Goal: Task Accomplishment & Management: Manage account settings

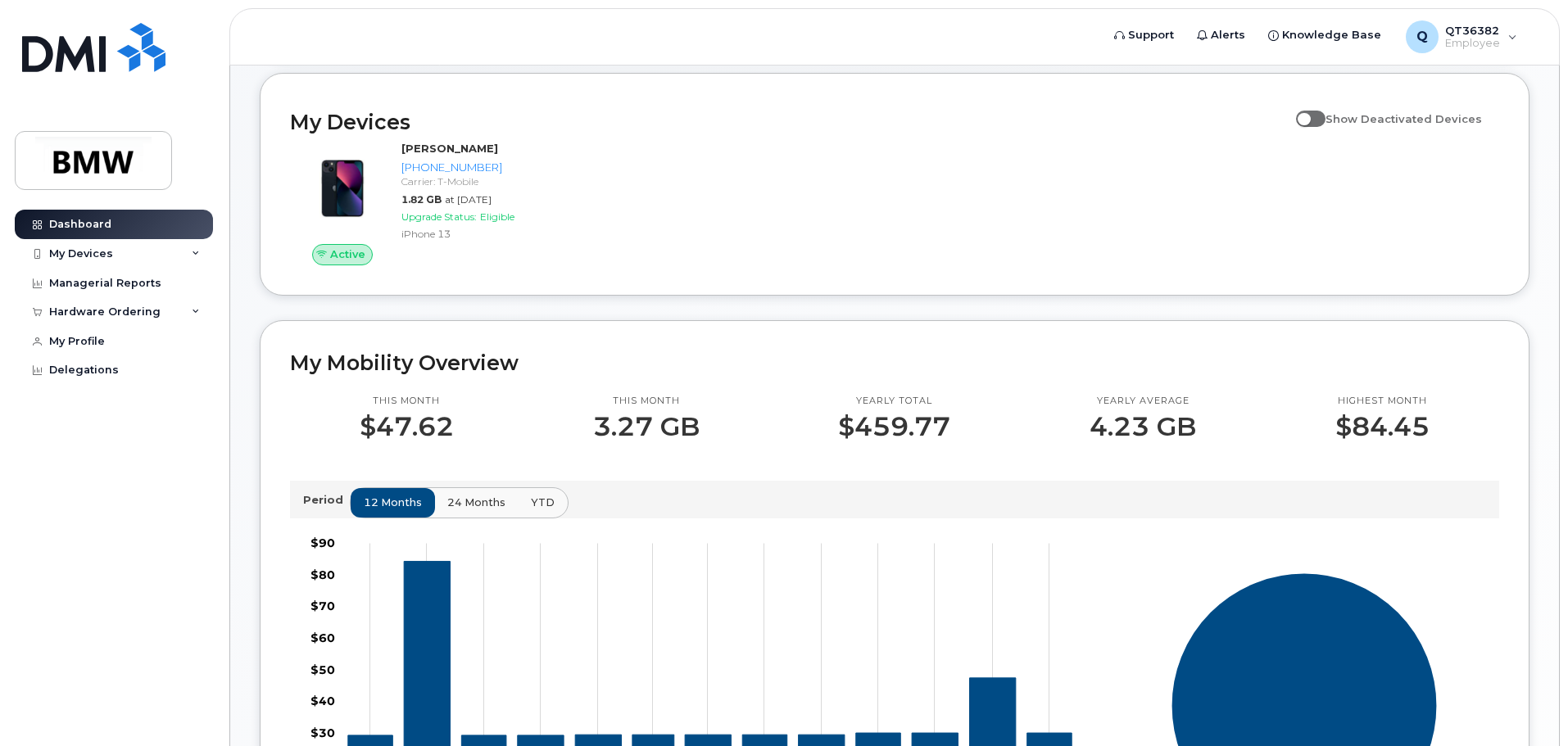
scroll to position [176, 0]
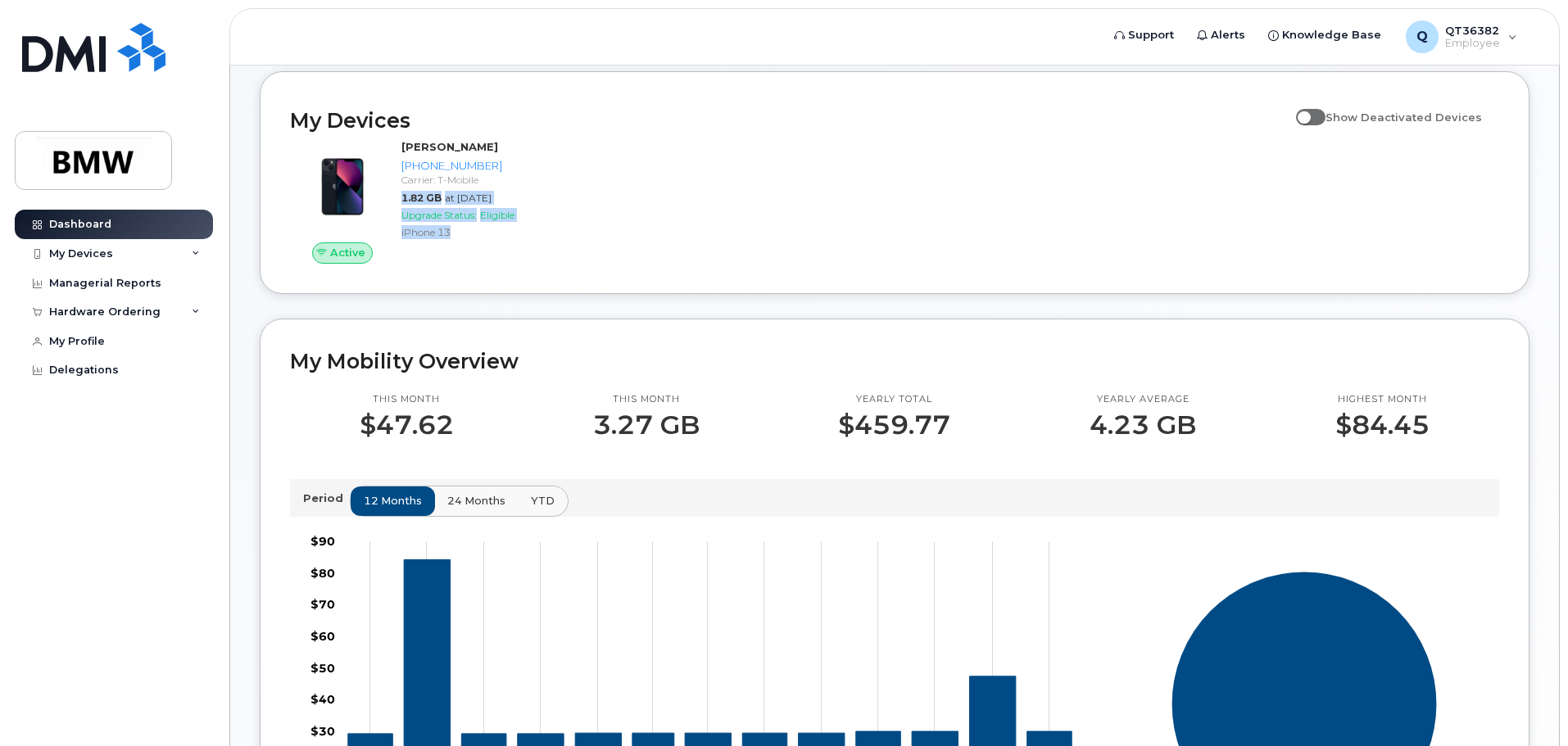
drag, startPoint x: 1570, startPoint y: 204, endPoint x: 1572, endPoint y: 241, distance: 37.1
click at [1567, 241] on html "Support Alerts Knowledge Base Q QT36382 Employee English Français Sign out Dash…" at bounding box center [784, 562] width 1568 height 1477
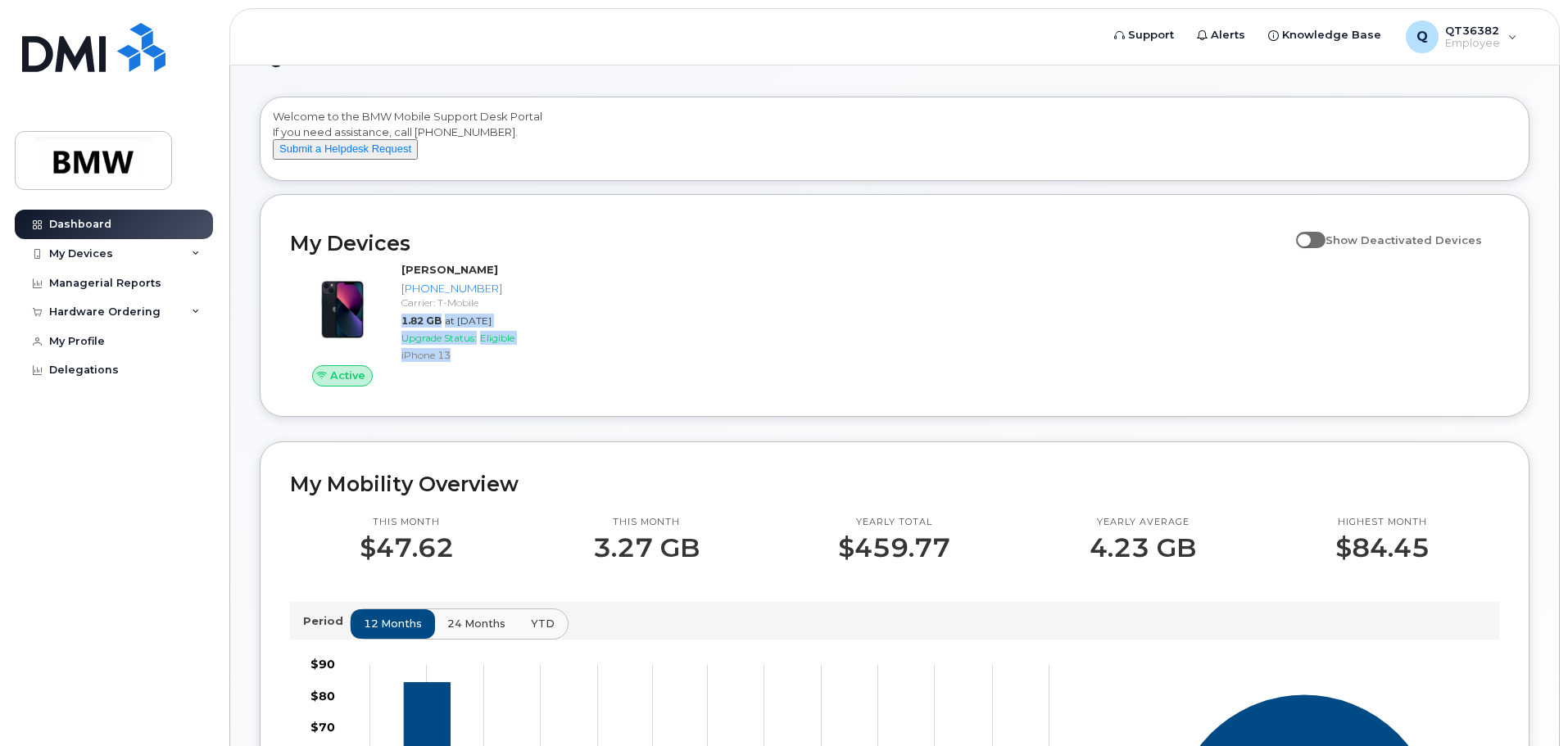
scroll to position [0, 0]
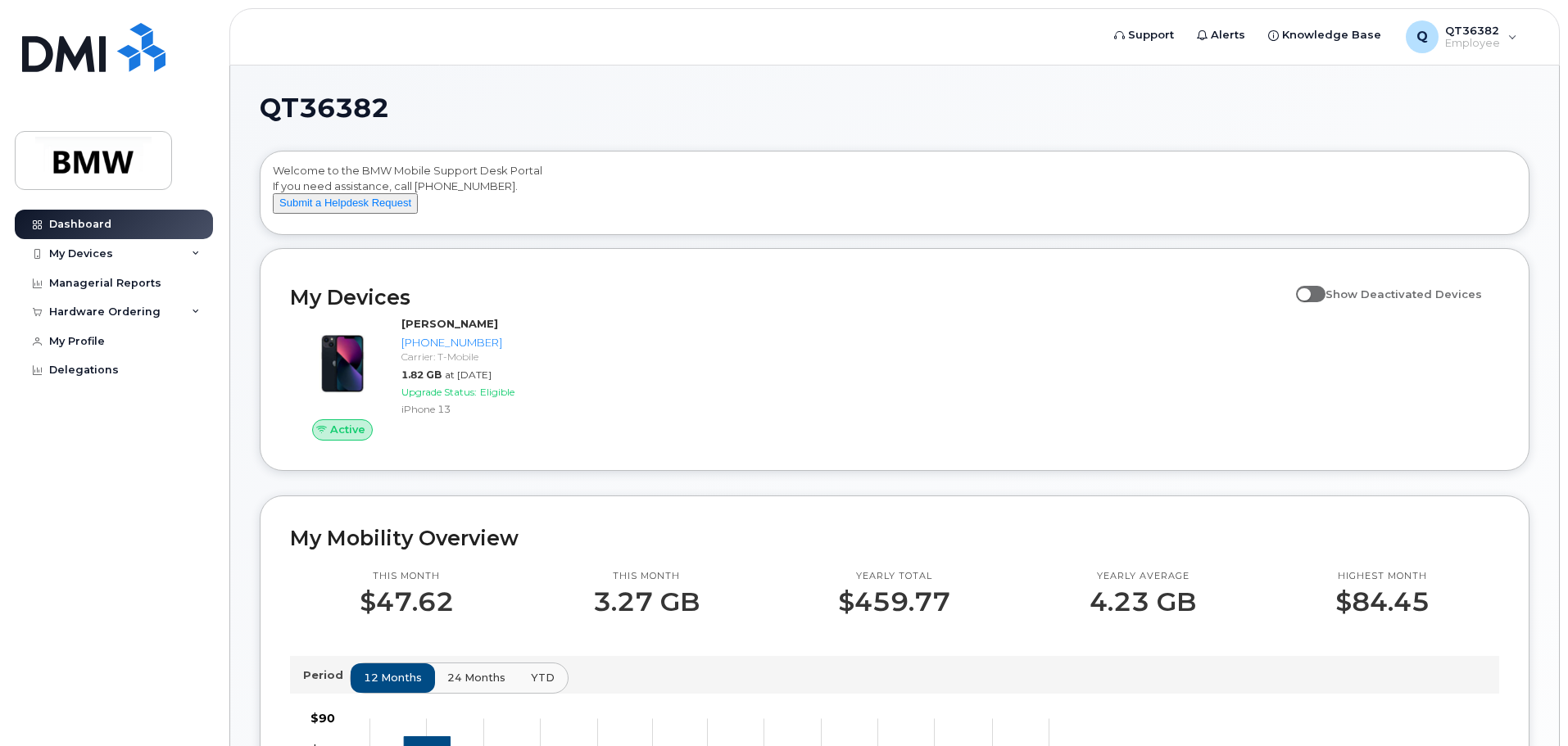
click at [1322, 302] on span at bounding box center [1311, 293] width 30 height 16
click at [1310, 291] on input "Show Deactivated Devices" at bounding box center [1303, 285] width 14 height 13
click at [1326, 302] on span at bounding box center [1311, 293] width 30 height 16
click at [1310, 291] on input "Show Deactivated Devices" at bounding box center [1303, 285] width 14 height 13
checkbox input "false"
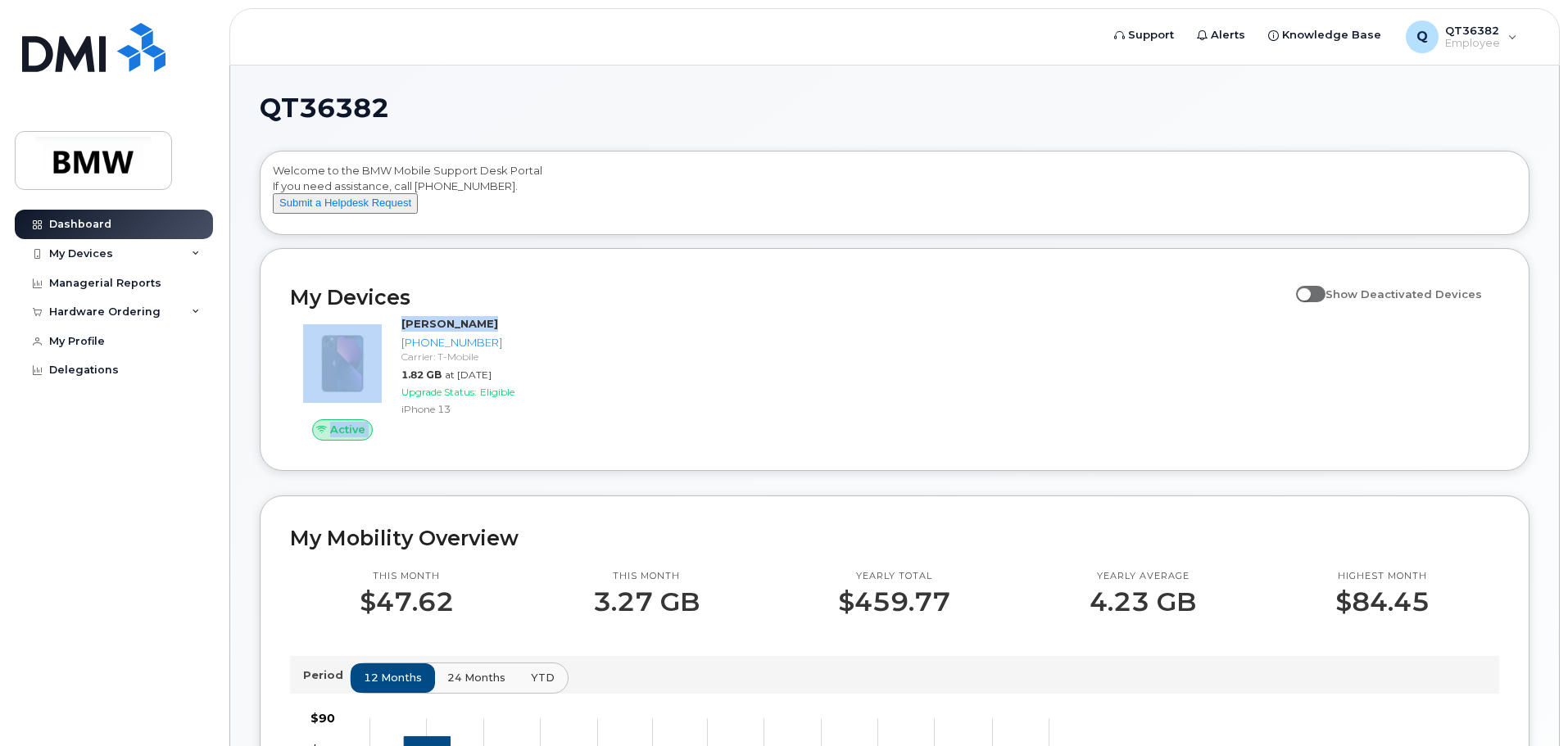
drag, startPoint x: 1565, startPoint y: 306, endPoint x: 1561, endPoint y: 340, distance: 34.2
click at [1561, 340] on body "Support Alerts Knowledge Base Q QT36382 Employee English Français Sign out Dash…" at bounding box center [784, 738] width 1568 height 1477
click at [1540, 328] on div "QT36382 Welcome to the BMW Mobile Support Desk Portal If you need assistance, c…" at bounding box center [895, 744] width 1329 height 1358
click at [1565, 322] on body "Support Alerts Knowledge Base Q QT36382 Employee English Français Sign out Dash…" at bounding box center [784, 738] width 1568 height 1477
drag, startPoint x: 1565, startPoint y: 345, endPoint x: 1530, endPoint y: 330, distance: 38.1
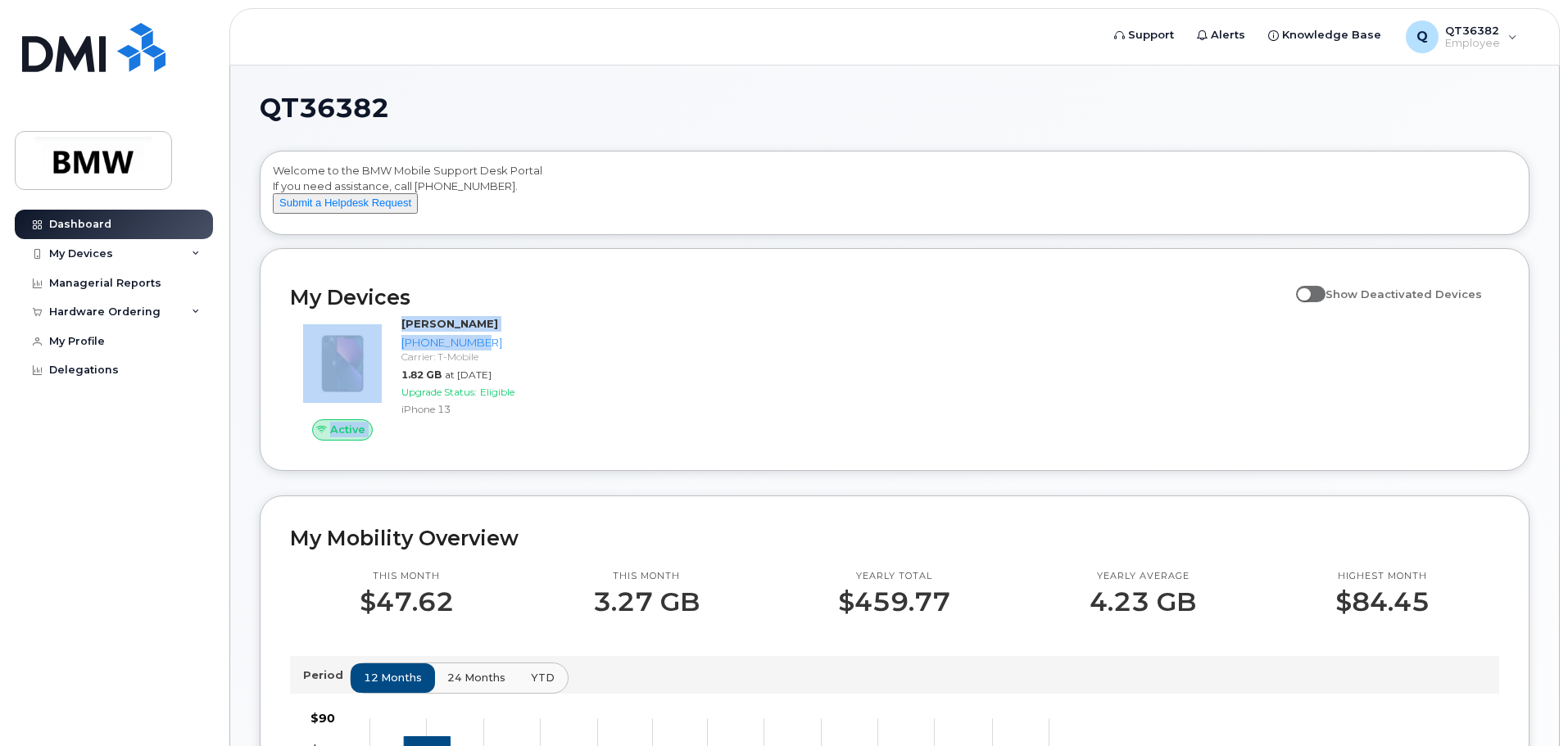
click at [1567, 347] on html "Support Alerts Knowledge Base Q QT36382 Employee English Français Sign out Dash…" at bounding box center [784, 738] width 1568 height 1477
click at [1517, 353] on div "My Devices Show Deactivated Devices Active Erik Langanke 614-753-3337 Carrier: …" at bounding box center [894, 359] width 1270 height 223
click at [95, 253] on div "My Devices" at bounding box center [81, 254] width 64 height 13
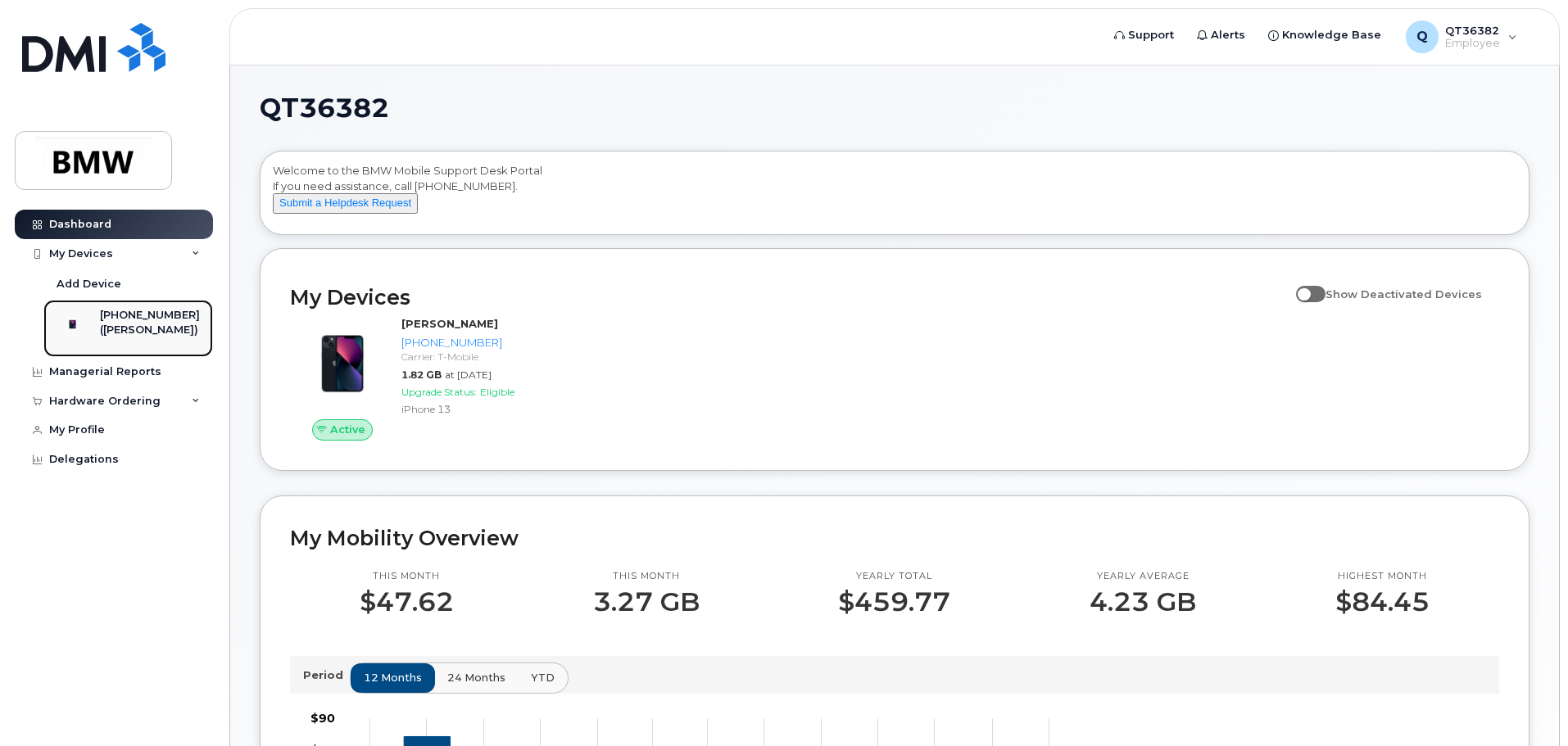
click at [145, 321] on div "[PHONE_NUMBER]" at bounding box center [150, 314] width 100 height 14
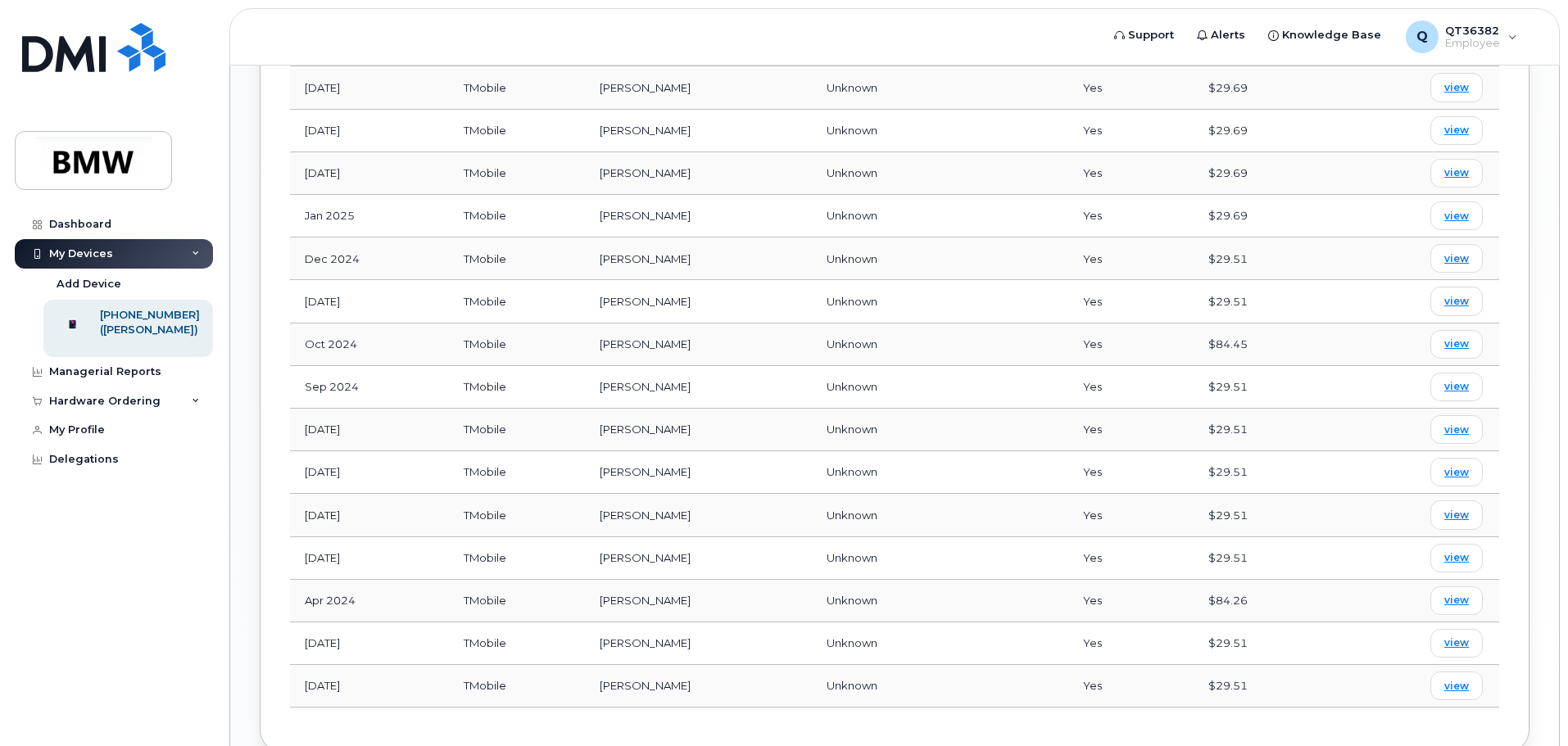
scroll to position [948, 0]
click at [1447, 590] on span "view" at bounding box center [1456, 597] width 24 height 14
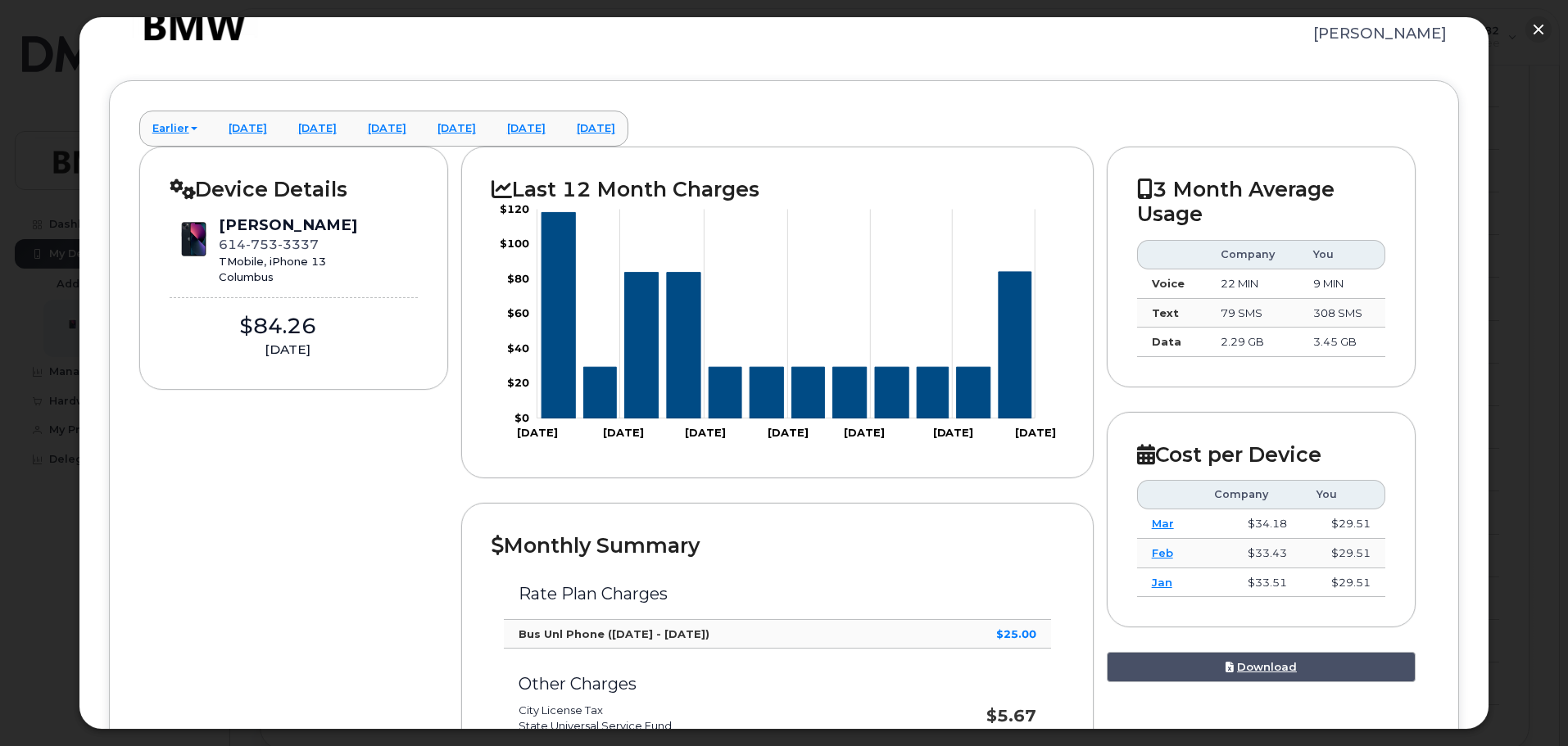
scroll to position [0, 0]
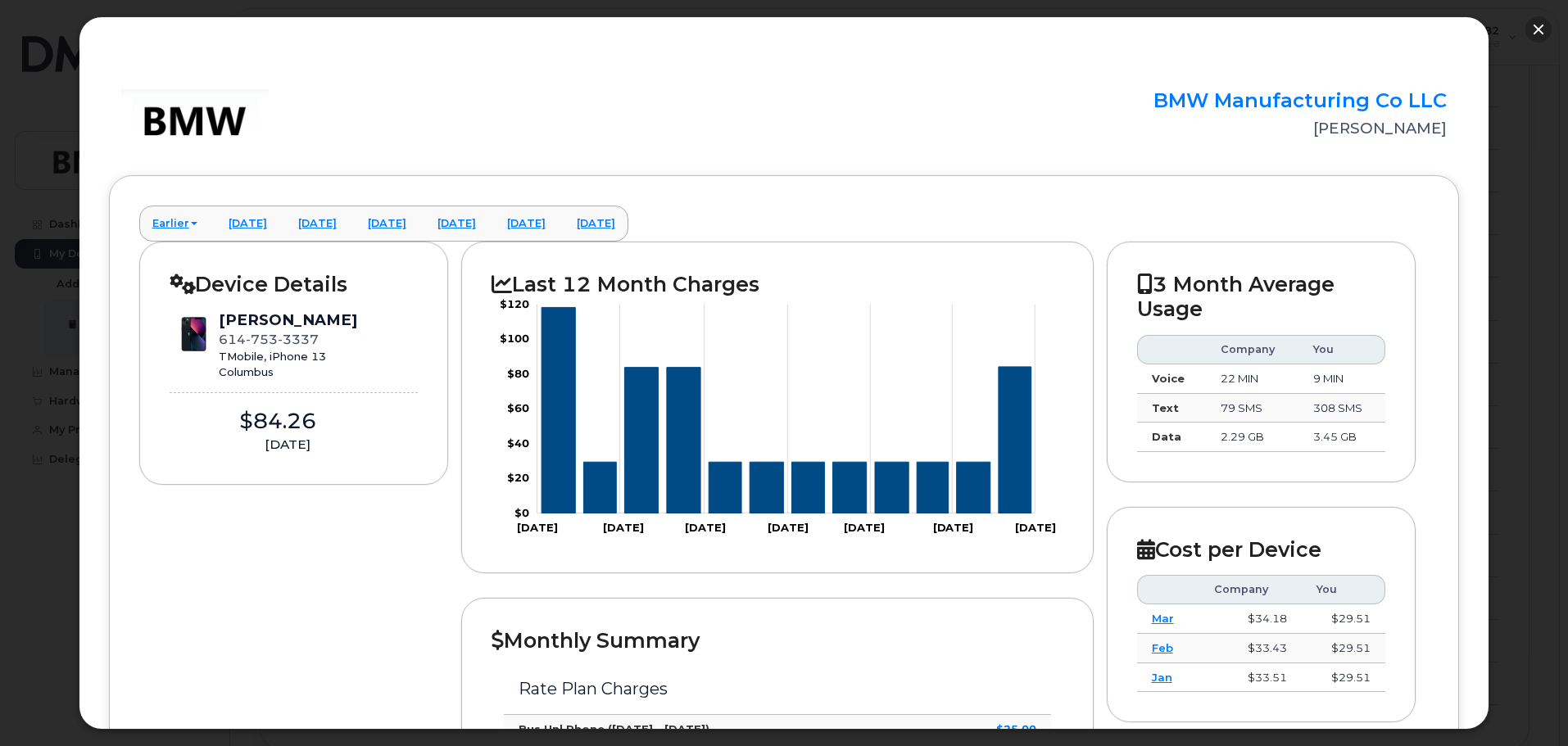
click at [1543, 30] on button "button" at bounding box center [1538, 29] width 26 height 26
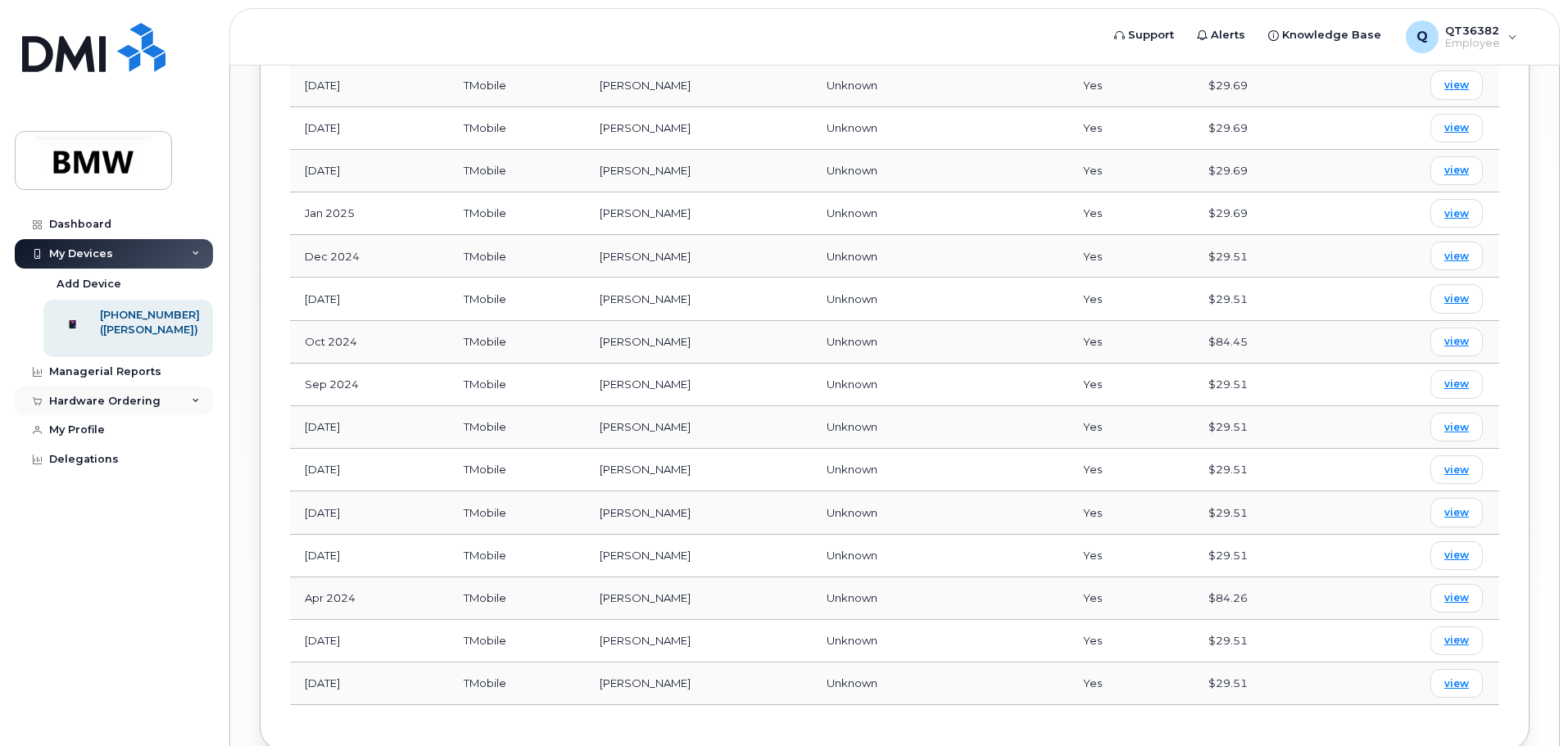
click at [100, 408] on div "Hardware Ordering" at bounding box center [105, 401] width 112 height 13
click at [99, 438] on div "My Orders" at bounding box center [86, 430] width 59 height 14
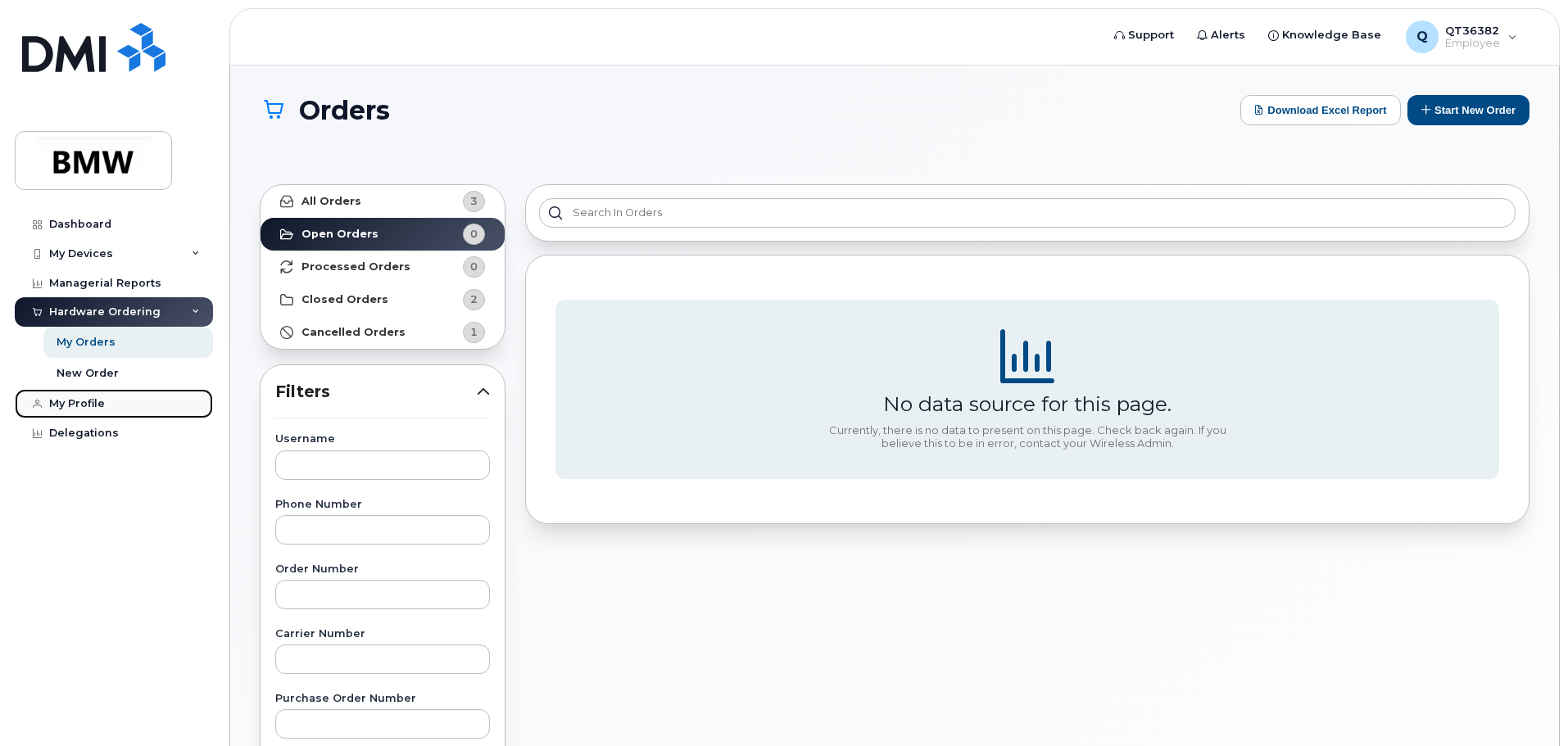
click at [92, 401] on div "My Profile" at bounding box center [77, 404] width 56 height 13
